Goal: Task Accomplishment & Management: Use online tool/utility

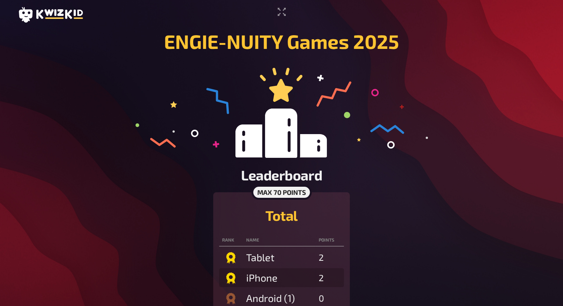
click at [244, 167] on h2 "Leaderboard" at bounding box center [281, 175] width 81 height 17
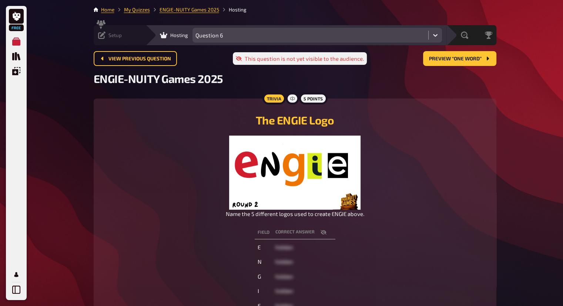
click at [101, 31] on icon at bounding box center [101, 34] width 7 height 7
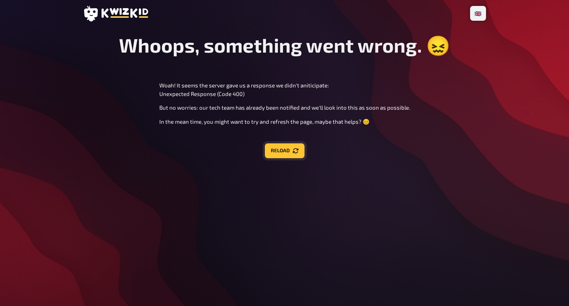
click at [285, 156] on button "Reload" at bounding box center [285, 150] width 40 height 15
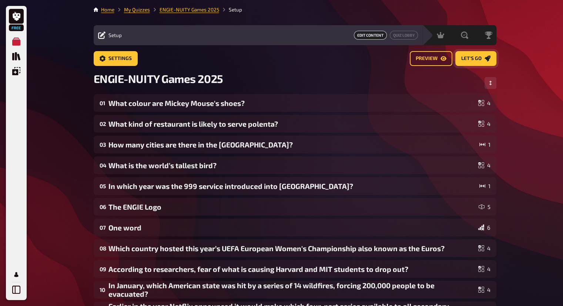
click at [480, 59] on span "Let's go" at bounding box center [471, 58] width 20 height 5
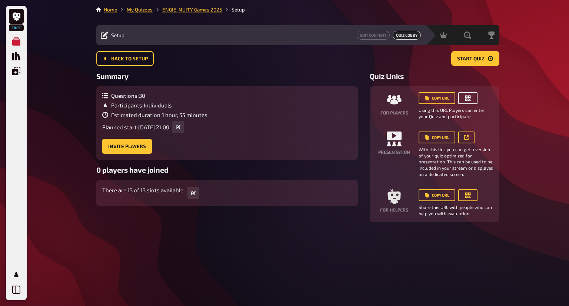
click at [470, 100] on icon "button" at bounding box center [467, 97] width 7 height 7
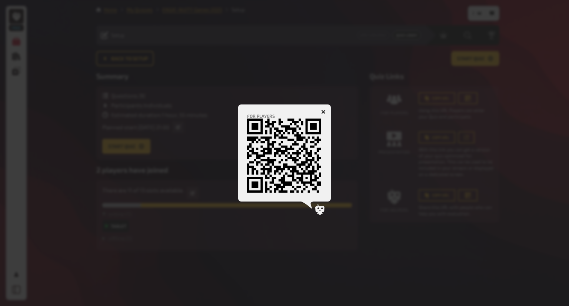
click at [465, 94] on div at bounding box center [284, 153] width 569 height 306
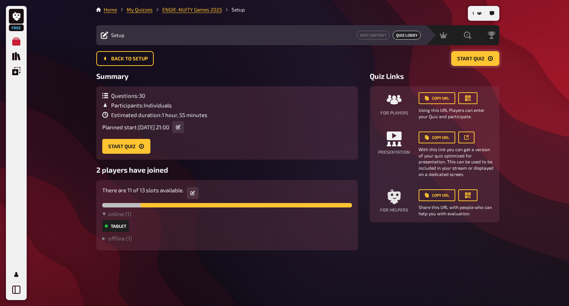
click at [477, 64] on button "Start Quiz" at bounding box center [475, 58] width 48 height 15
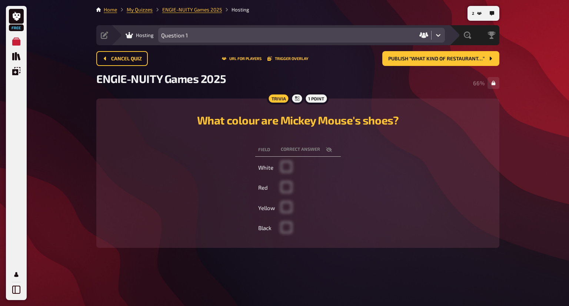
click at [433, 67] on div "Cancel Quiz URL for players Trigger Overlay Publish “What kind of restaurant…”" at bounding box center [297, 61] width 403 height 21
click at [434, 58] on span "Publish “What kind of restaurant…”" at bounding box center [436, 58] width 96 height 5
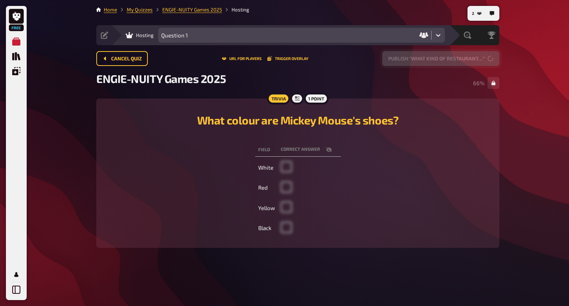
click at [434, 58] on button "Publish “What kind of restaurant…”" at bounding box center [440, 58] width 117 height 15
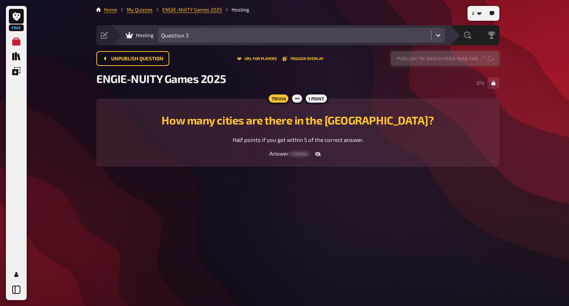
click at [434, 58] on button "Publish “In which year was the…”" at bounding box center [444, 58] width 108 height 15
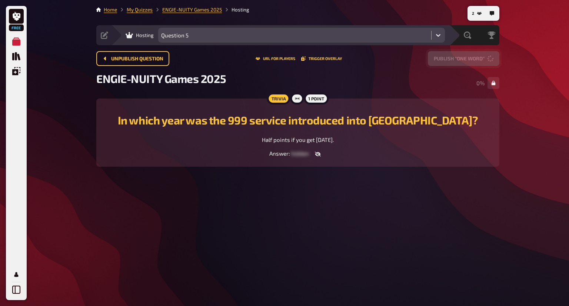
click at [434, 58] on button "Publish “One word”" at bounding box center [463, 58] width 71 height 15
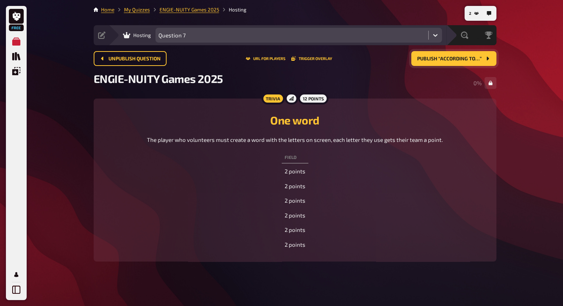
click at [434, 58] on button "Publish “According to…”" at bounding box center [453, 58] width 85 height 15
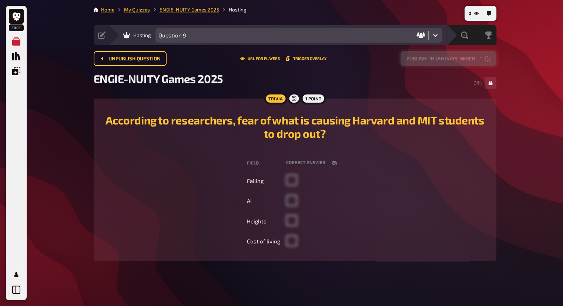
click at [434, 58] on button "Publish “In January, which…”" at bounding box center [448, 58] width 96 height 15
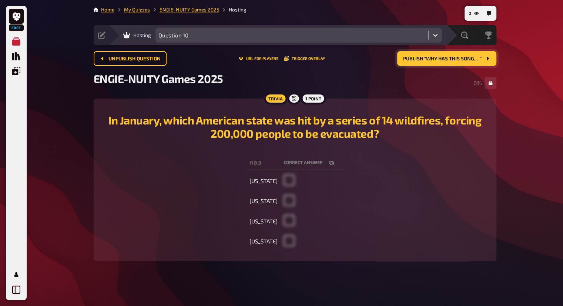
click at [434, 58] on button "Publish “Why has this song,…”" at bounding box center [446, 58] width 99 height 15
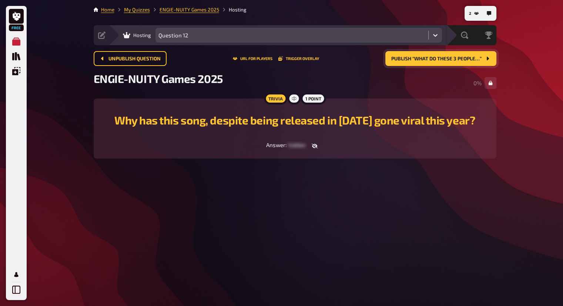
click at [434, 58] on button "Publish “What do these 3 people…”" at bounding box center [440, 58] width 111 height 15
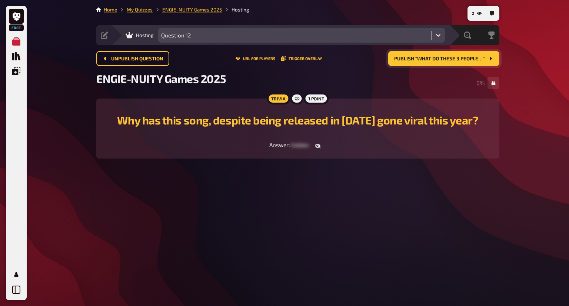
click at [434, 58] on button "Publish “What do these 3 people…”" at bounding box center [443, 58] width 111 height 15
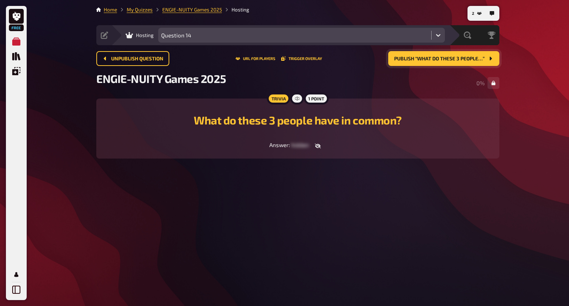
click at [434, 58] on button "Publish “What do these 3 people…”" at bounding box center [443, 58] width 111 height 15
click at [434, 58] on span "Publish “What do these 3 songs…”" at bounding box center [439, 58] width 89 height 5
click at [101, 36] on div "Setup Edit Content Quiz Lobby Hosting Question 19 Evaluation Leaderboard" at bounding box center [297, 35] width 403 height 20
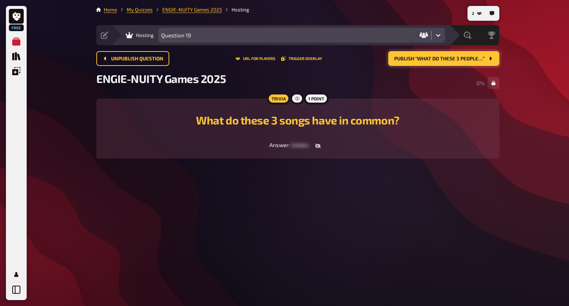
click at [101, 36] on icon at bounding box center [104, 34] width 7 height 7
click at [104, 36] on icon at bounding box center [104, 34] width 7 height 7
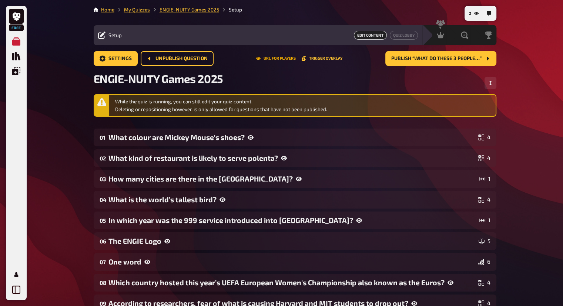
click at [289, 59] on button "URL for players" at bounding box center [276, 58] width 40 height 4
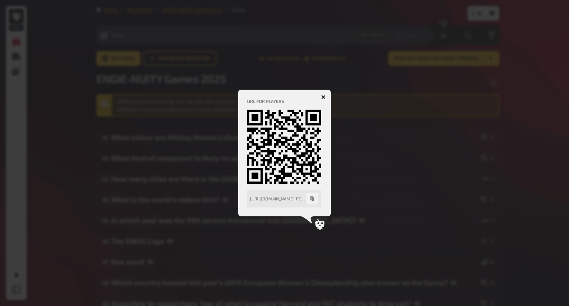
click at [383, 103] on div at bounding box center [284, 153] width 569 height 306
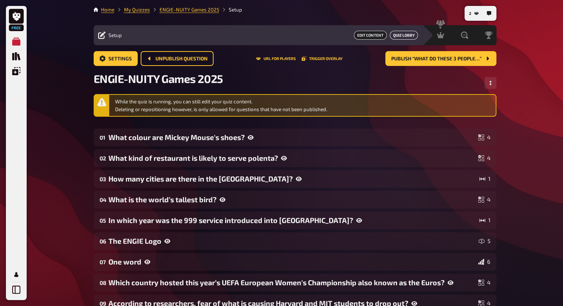
click at [409, 34] on link "Quiz Lobby" at bounding box center [404, 35] width 28 height 9
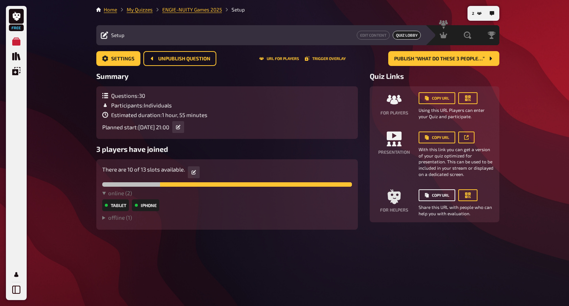
click at [436, 192] on button "Copy URL" at bounding box center [436, 195] width 37 height 12
click at [415, 57] on span "Publish “What do these 3 people…”" at bounding box center [439, 58] width 90 height 5
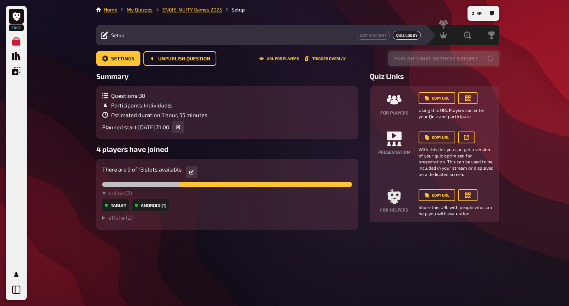
click at [415, 57] on button "Publish “What do these 3 people…”" at bounding box center [443, 58] width 111 height 15
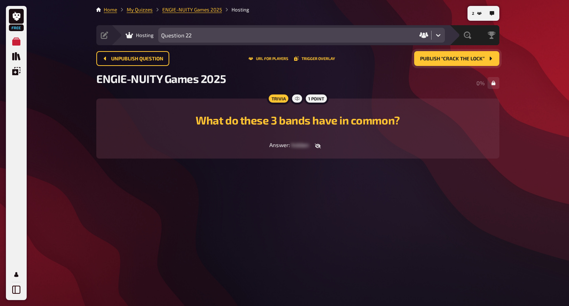
click at [415, 57] on button "Publish “Crack the lock”" at bounding box center [456, 58] width 85 height 15
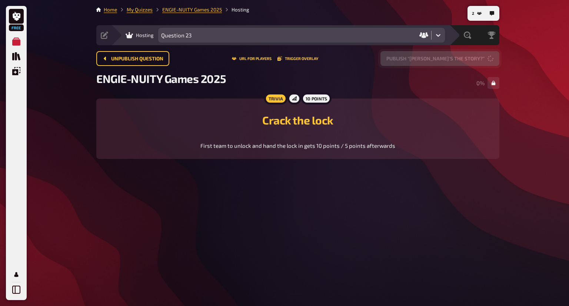
click at [415, 57] on button "Publish “Watt's the story?”" at bounding box center [439, 58] width 119 height 15
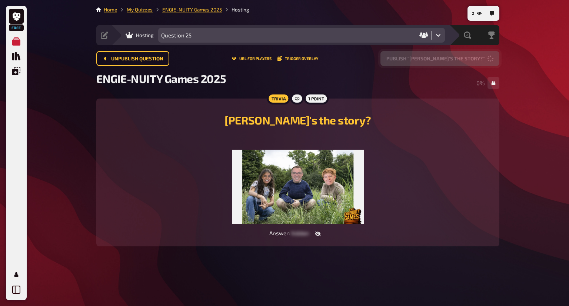
click at [415, 57] on button "Publish “Watt's the story?”" at bounding box center [439, 58] width 119 height 15
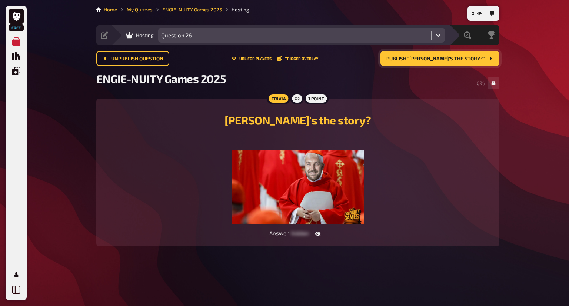
click at [415, 57] on button "Publish “Watt's the story?”" at bounding box center [439, 58] width 119 height 15
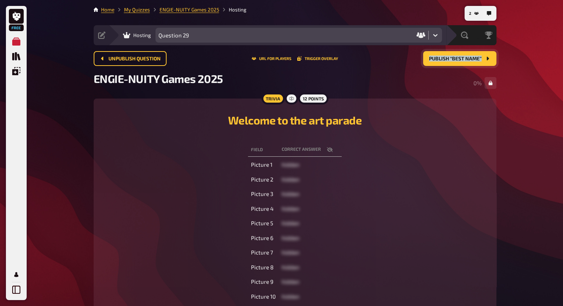
click at [415, 57] on div "Unpublish question URL for players Trigger Overlay Publish “Best name”" at bounding box center [295, 58] width 403 height 15
click at [452, 53] on button "Publish “Best name”" at bounding box center [459, 58] width 73 height 15
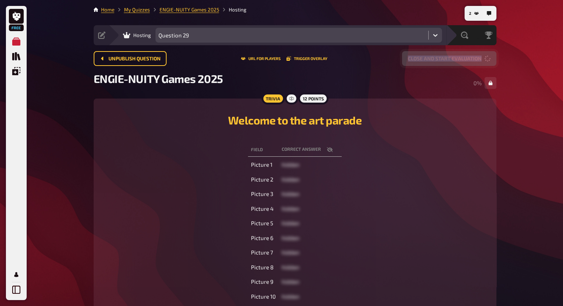
click at [452, 53] on button "Close and start evaluation" at bounding box center [449, 58] width 94 height 15
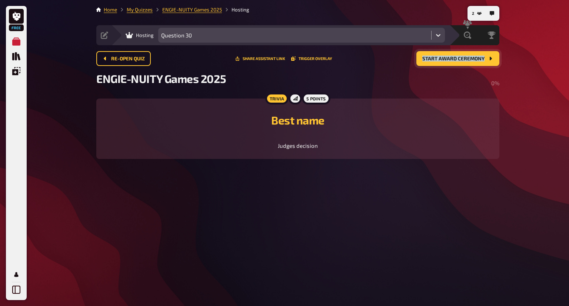
click at [452, 53] on button "Start award ceremony" at bounding box center [457, 58] width 83 height 15
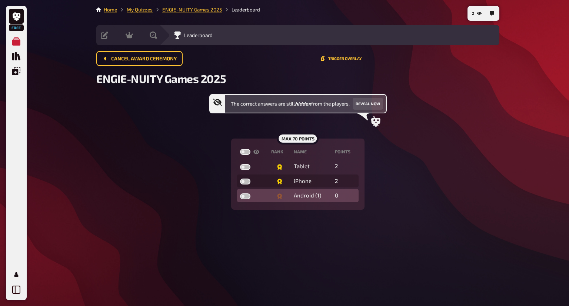
drag, startPoint x: 246, startPoint y: 199, endPoint x: 247, endPoint y: 194, distance: 4.5
click at [247, 194] on td at bounding box center [252, 195] width 31 height 13
click at [247, 194] on label at bounding box center [245, 196] width 10 height 6
click at [240, 193] on input "checkbox" at bounding box center [239, 193] width 0 height 0
checkbox input "true"
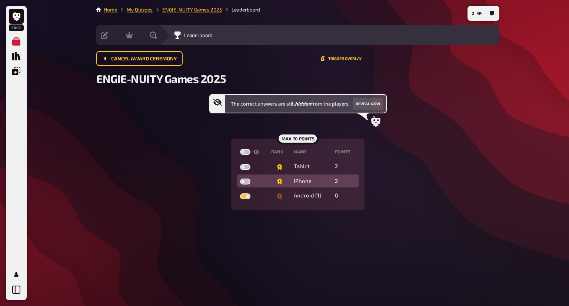
click at [246, 180] on label at bounding box center [245, 181] width 10 height 6
click at [240, 178] on input "checkbox" at bounding box center [239, 178] width 0 height 0
checkbox input "true"
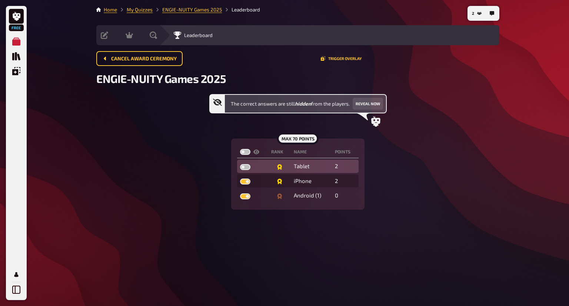
click at [244, 166] on label at bounding box center [245, 167] width 10 height 6
click at [240, 164] on input "checkbox" at bounding box center [239, 164] width 0 height 0
checkbox input "true"
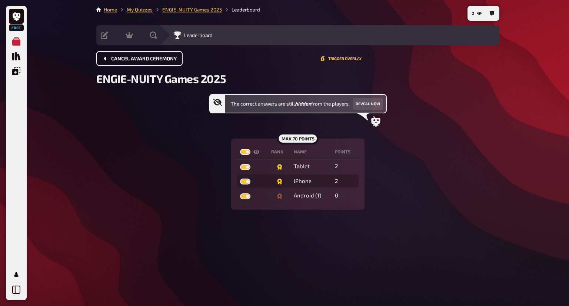
click at [150, 61] on button "Cancel award ceremony" at bounding box center [139, 58] width 86 height 15
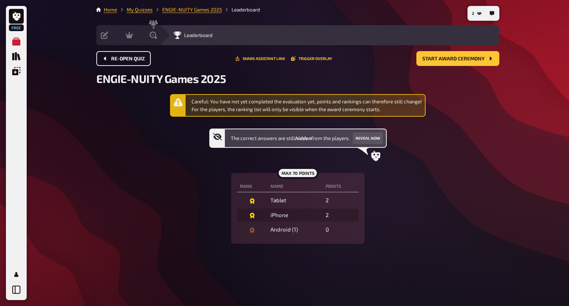
click at [150, 61] on div "Re-open Quiz Share assistant link Trigger Overlay Start award ceremony" at bounding box center [297, 58] width 403 height 15
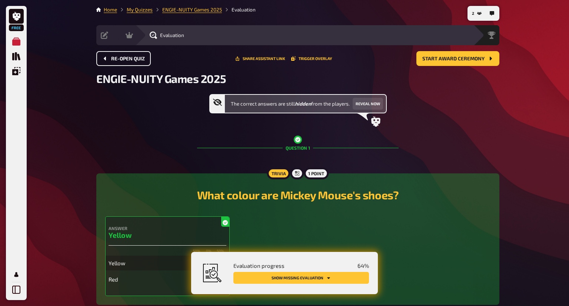
click at [150, 61] on div "Re-open Quiz Share assistant link Trigger Overlay Start award ceremony" at bounding box center [297, 58] width 403 height 15
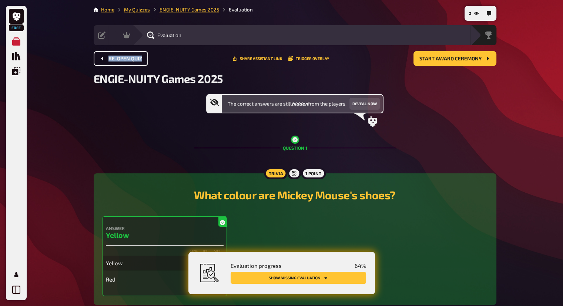
click at [150, 61] on div "Re-open Quiz Share assistant link Trigger Overlay Start award ceremony" at bounding box center [295, 58] width 403 height 15
drag, startPoint x: 150, startPoint y: 61, endPoint x: 132, endPoint y: 54, distance: 18.9
click at [132, 54] on div "Re-open Quiz Share assistant link Trigger Overlay Start award ceremony" at bounding box center [295, 58] width 403 height 15
click at [132, 54] on button "Re-open Quiz" at bounding box center [121, 58] width 54 height 15
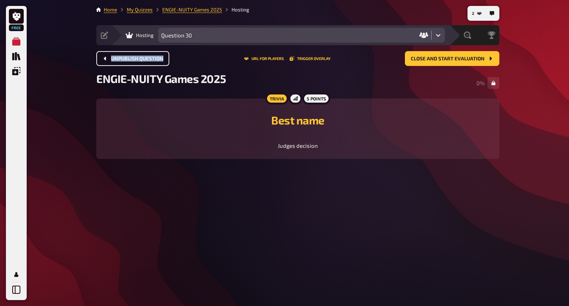
click at [132, 54] on button "Unpublish question" at bounding box center [132, 58] width 73 height 15
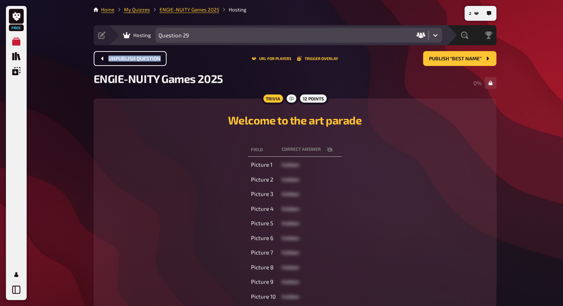
click at [132, 54] on button "Unpublish question" at bounding box center [130, 58] width 73 height 15
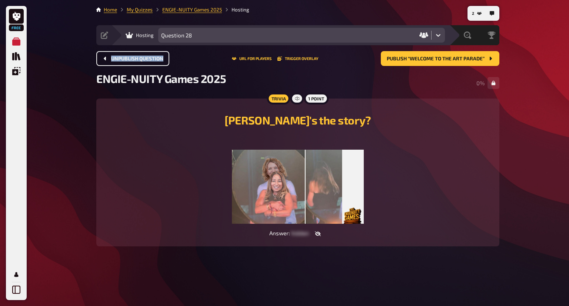
click at [131, 53] on button "Unpublish question" at bounding box center [132, 58] width 73 height 15
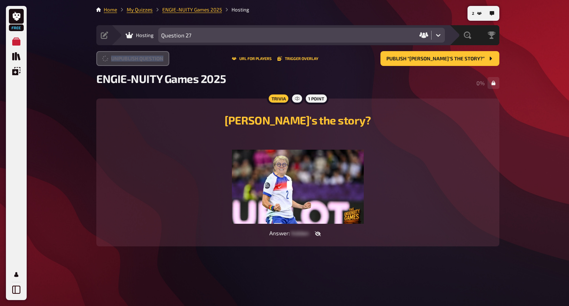
click at [131, 53] on button "Unpublish question" at bounding box center [132, 58] width 73 height 15
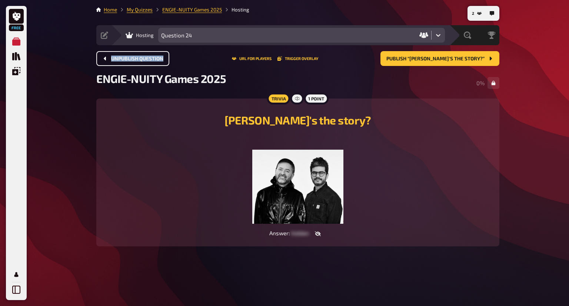
click at [131, 53] on button "Unpublish question" at bounding box center [132, 58] width 73 height 15
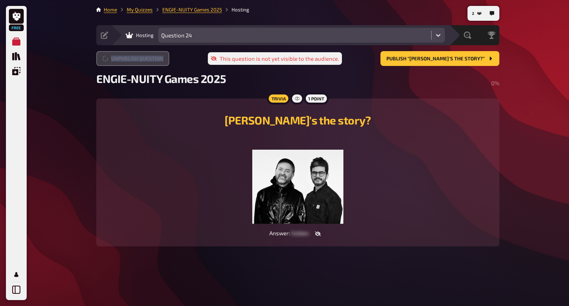
click at [131, 53] on button "Unpublish question" at bounding box center [132, 58] width 73 height 15
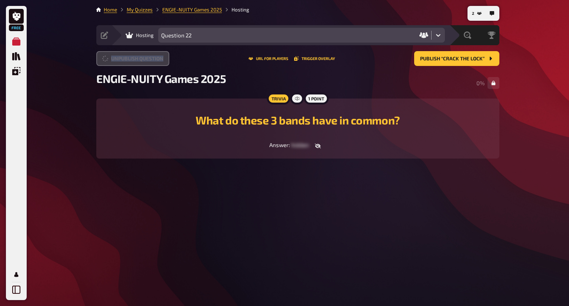
click at [131, 53] on button "Unpublish question" at bounding box center [132, 58] width 73 height 15
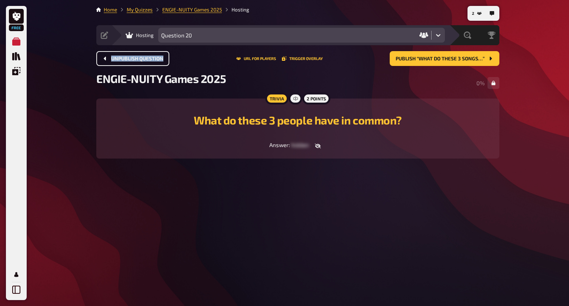
click at [131, 53] on button "Unpublish question" at bounding box center [132, 58] width 73 height 15
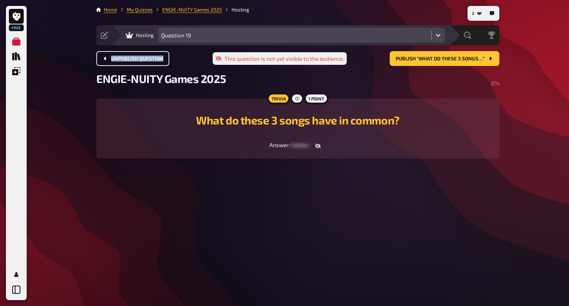
click at [131, 53] on button "Unpublish question" at bounding box center [132, 58] width 73 height 15
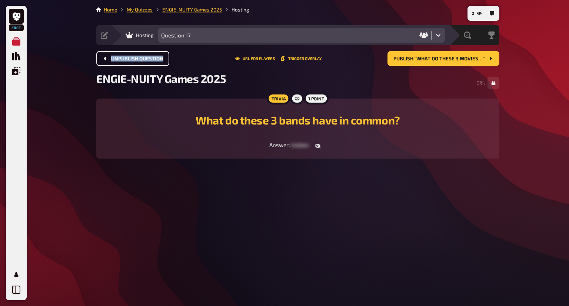
click at [132, 55] on button "Unpublish question" at bounding box center [132, 58] width 73 height 15
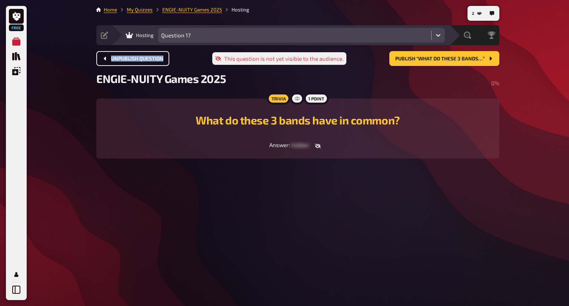
click at [132, 55] on button "Unpublish question" at bounding box center [132, 58] width 73 height 15
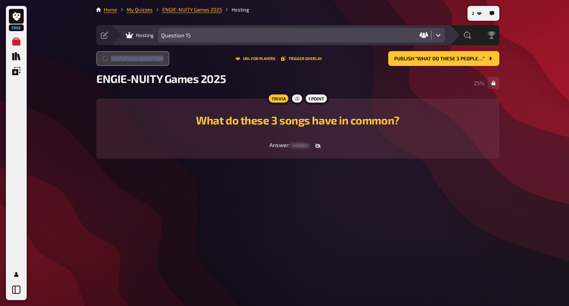
click at [132, 55] on button "Unpublish question" at bounding box center [132, 58] width 73 height 15
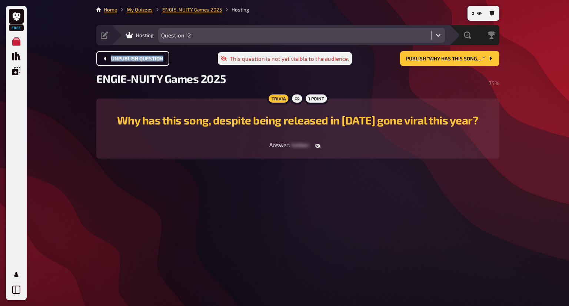
click at [132, 55] on button "Unpublish question" at bounding box center [132, 58] width 73 height 15
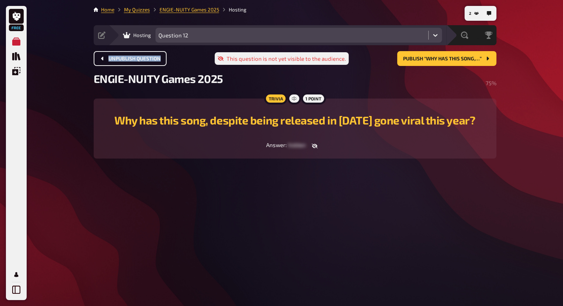
click at [132, 55] on button "Unpublish question" at bounding box center [130, 58] width 73 height 15
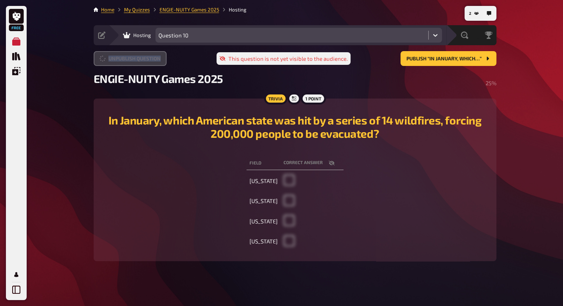
click at [132, 55] on button "Unpublish question" at bounding box center [130, 58] width 73 height 15
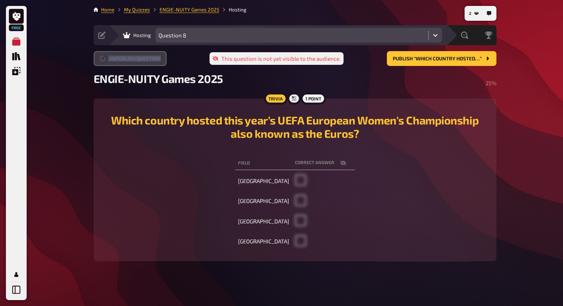
click at [132, 55] on button "Unpublish question" at bounding box center [130, 58] width 73 height 15
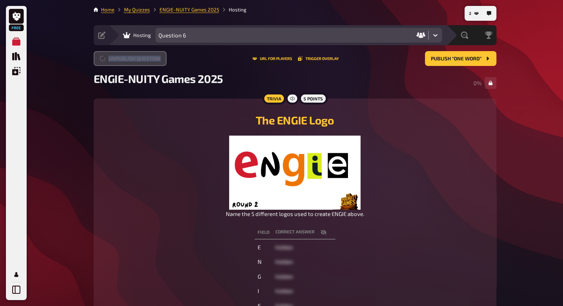
click at [132, 55] on button "Unpublish question" at bounding box center [130, 58] width 73 height 15
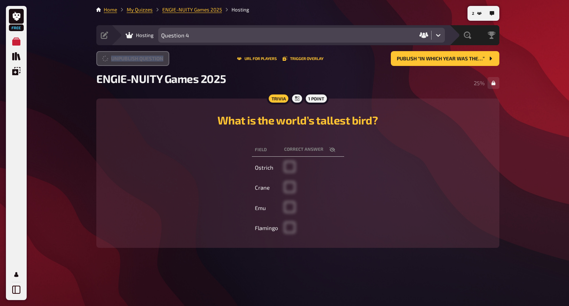
click at [132, 55] on button "Unpublish question" at bounding box center [132, 58] width 73 height 15
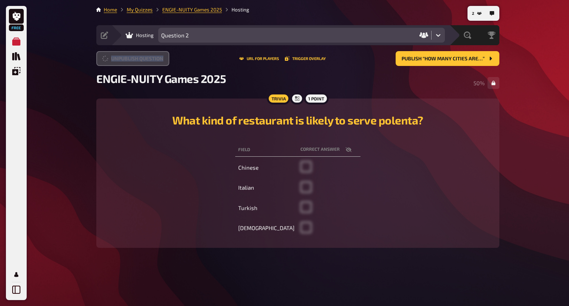
click at [132, 55] on button "Unpublish question" at bounding box center [132, 58] width 73 height 15
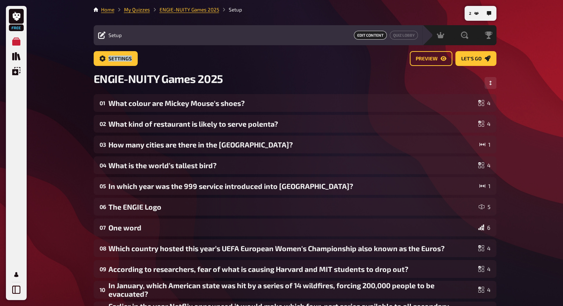
click at [132, 55] on link "Settings" at bounding box center [116, 58] width 44 height 15
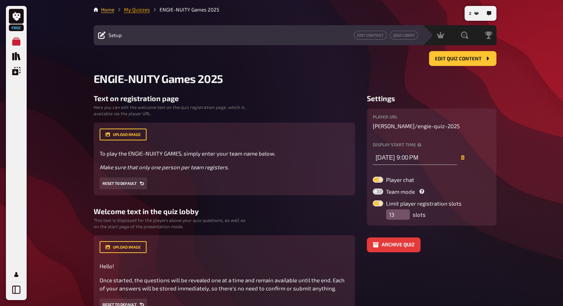
click at [141, 7] on link "My Quizzes" at bounding box center [137, 10] width 26 height 6
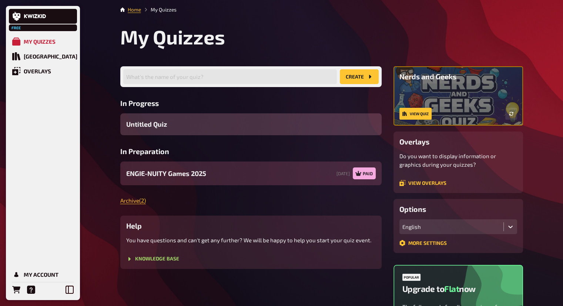
click at [290, 172] on div "ENGIE-NUITY Games 2025 24/09/2025 Paid" at bounding box center [250, 173] width 261 height 24
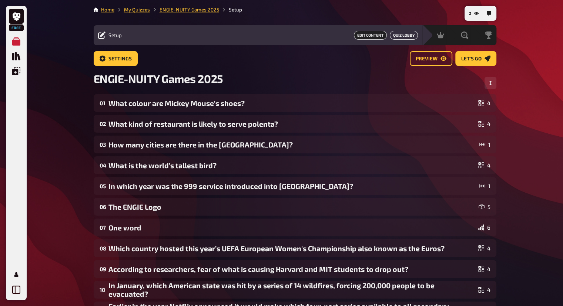
click at [391, 36] on link "Quiz Lobby" at bounding box center [404, 35] width 28 height 9
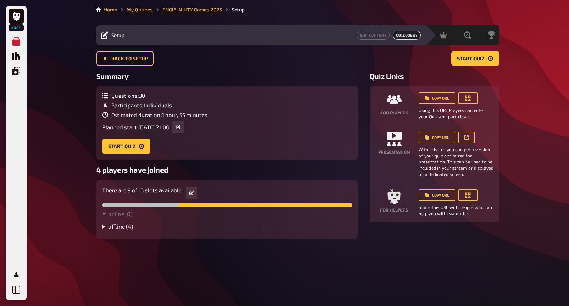
click at [121, 229] on summary "offline ( 4 )" at bounding box center [226, 226] width 249 height 7
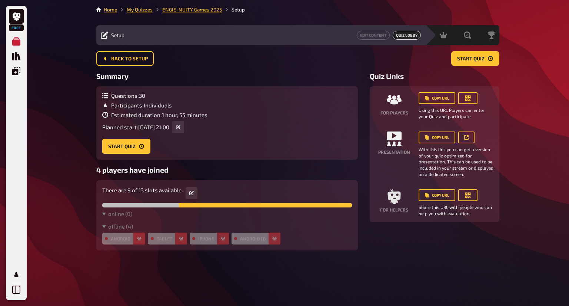
click at [138, 241] on icon "button" at bounding box center [139, 238] width 4 height 4
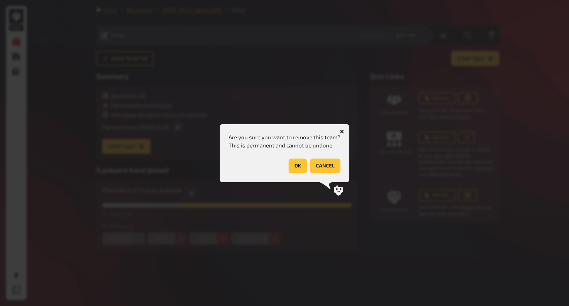
click at [295, 165] on button "OK" at bounding box center [297, 165] width 19 height 15
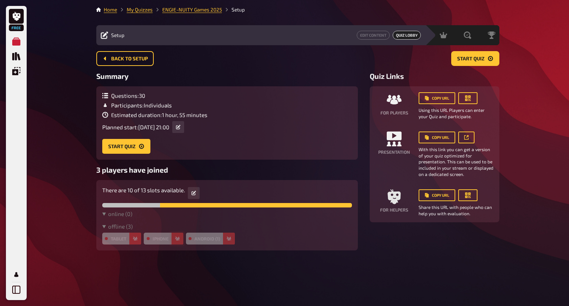
click at [180, 241] on button "button" at bounding box center [177, 238] width 12 height 12
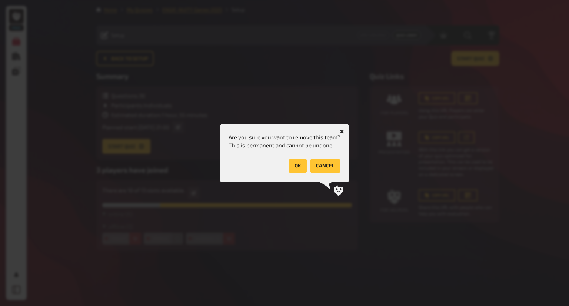
click at [296, 160] on button "OK" at bounding box center [297, 165] width 19 height 15
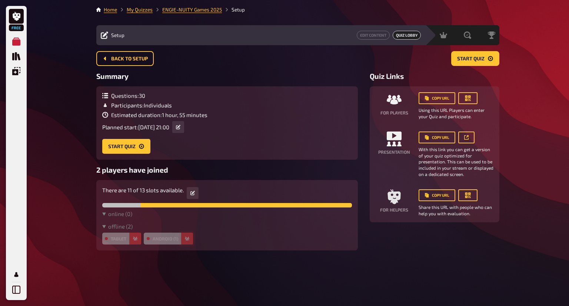
click at [191, 239] on button "button" at bounding box center [187, 238] width 12 height 12
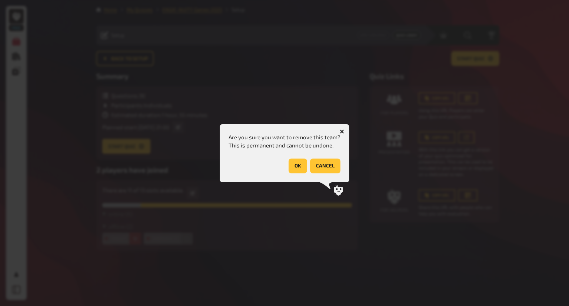
click at [295, 168] on button "OK" at bounding box center [297, 165] width 19 height 15
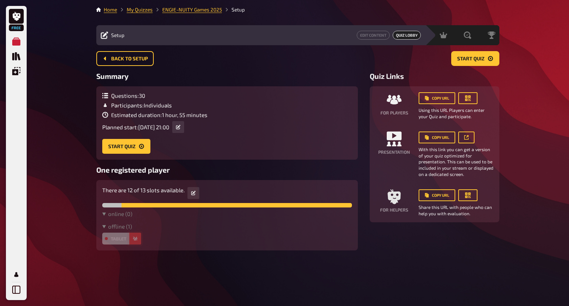
click at [135, 239] on icon "button" at bounding box center [135, 239] width 4 height 4
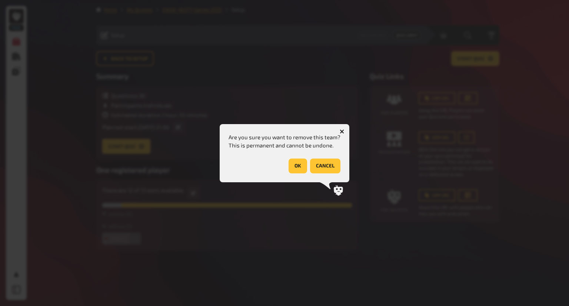
click at [301, 168] on button "OK" at bounding box center [297, 165] width 19 height 15
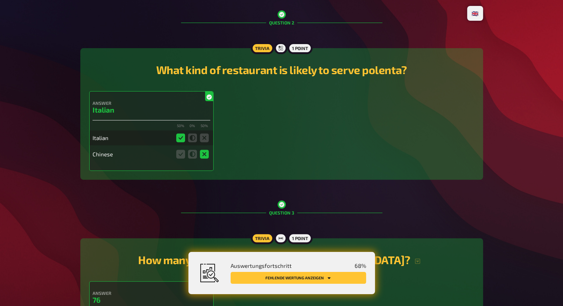
scroll to position [244, 0]
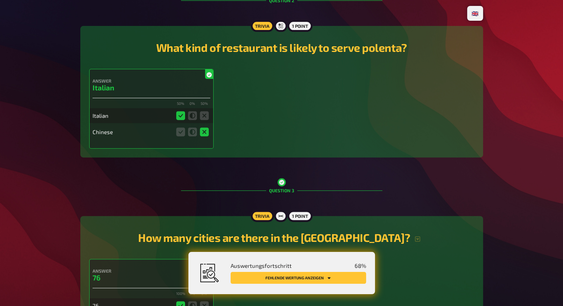
click at [433, 145] on div "Answer [DEMOGRAPHIC_DATA] 50 % 0 % 50 % [DEMOGRAPHIC_DATA]" at bounding box center [281, 109] width 385 height 80
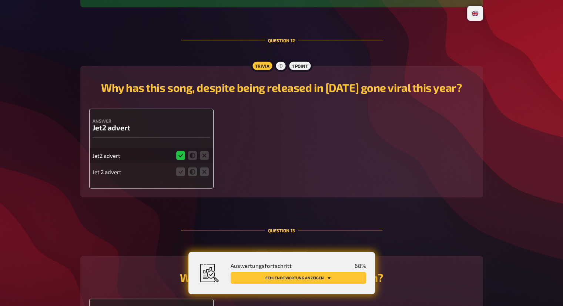
scroll to position [2156, 0]
click at [433, 145] on div "Answer Jet2 advert Jet2 advert Jet 2 advert" at bounding box center [281, 149] width 385 height 80
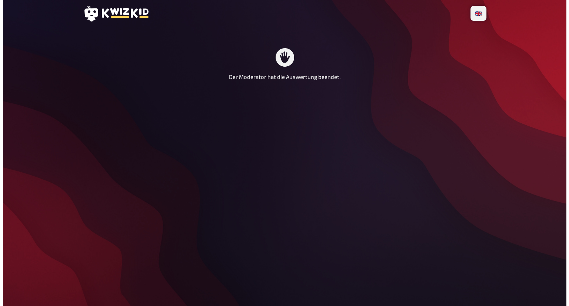
scroll to position [0, 0]
